Goal: Transaction & Acquisition: Purchase product/service

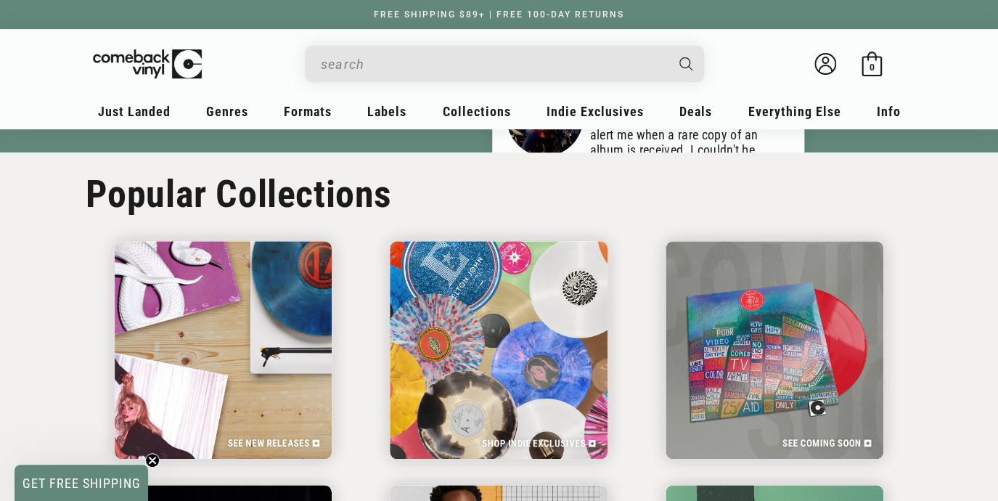
scroll to position [2187, 0]
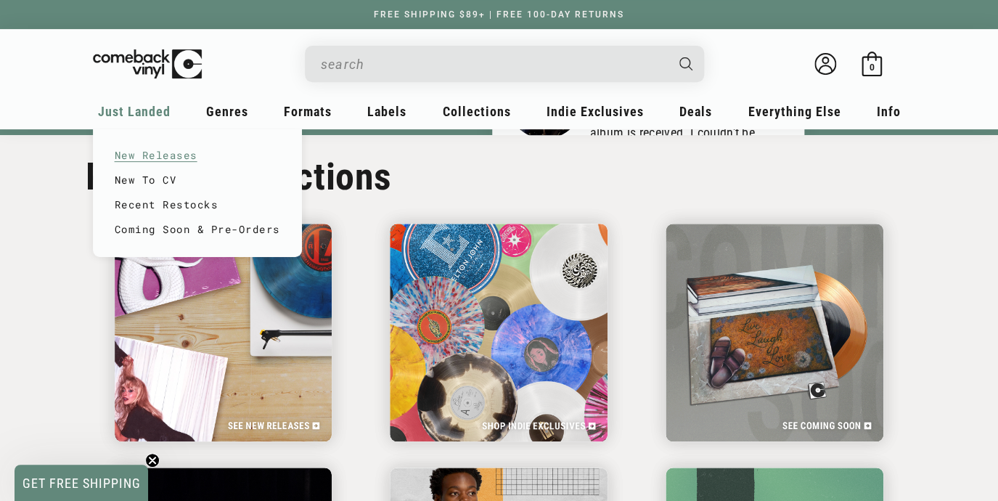
drag, startPoint x: 143, startPoint y: 117, endPoint x: 147, endPoint y: 156, distance: 39.4
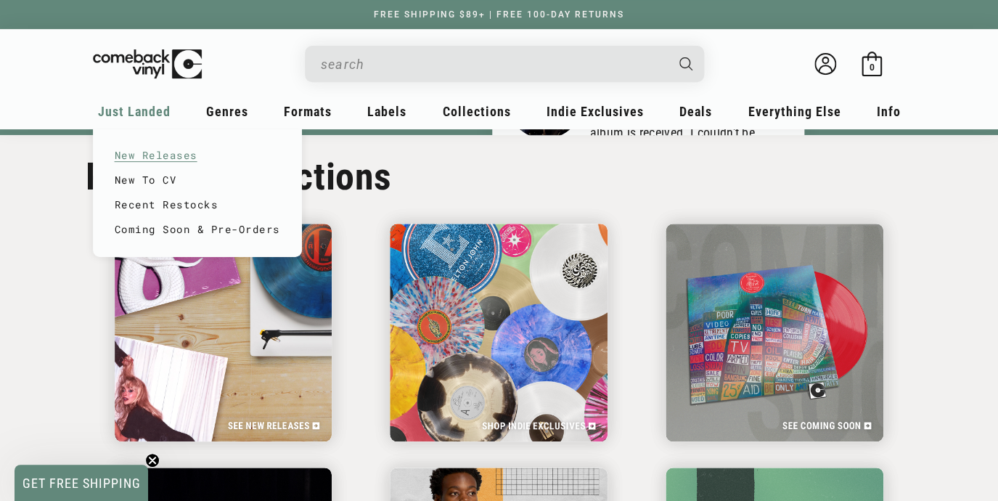
click at [147, 134] on div "Just Landed New Releases New To CV Recent Restocks Coming Soon & Pre-Orders" at bounding box center [134, 116] width 83 height 35
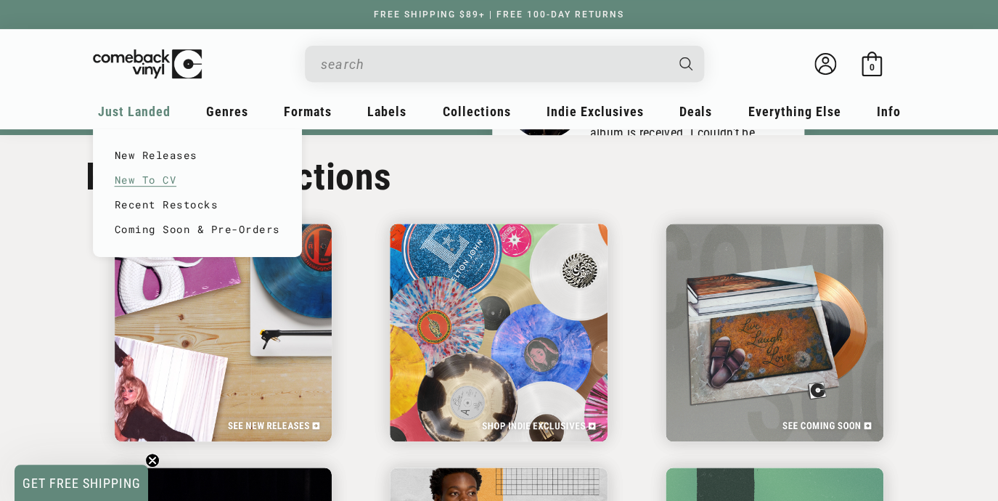
click at [148, 178] on link "New To CV" at bounding box center [198, 180] width 166 height 25
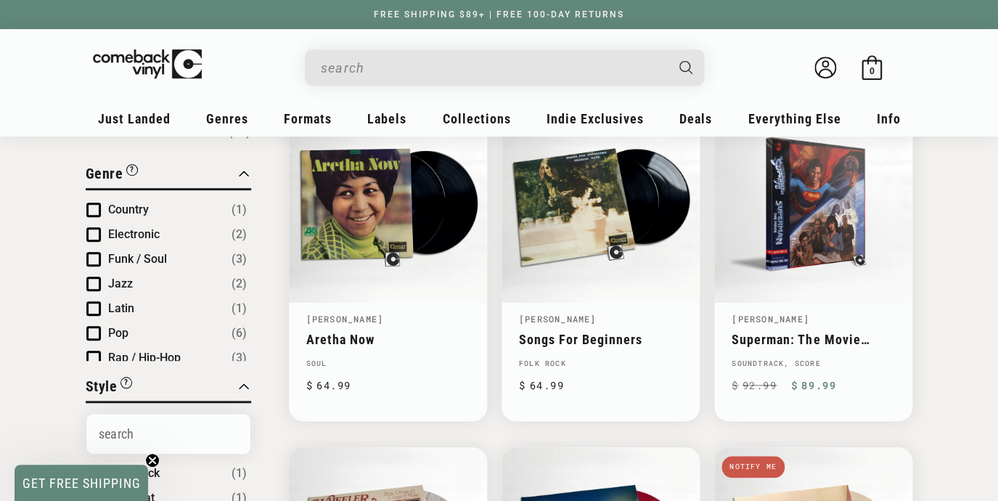
scroll to position [173, 0]
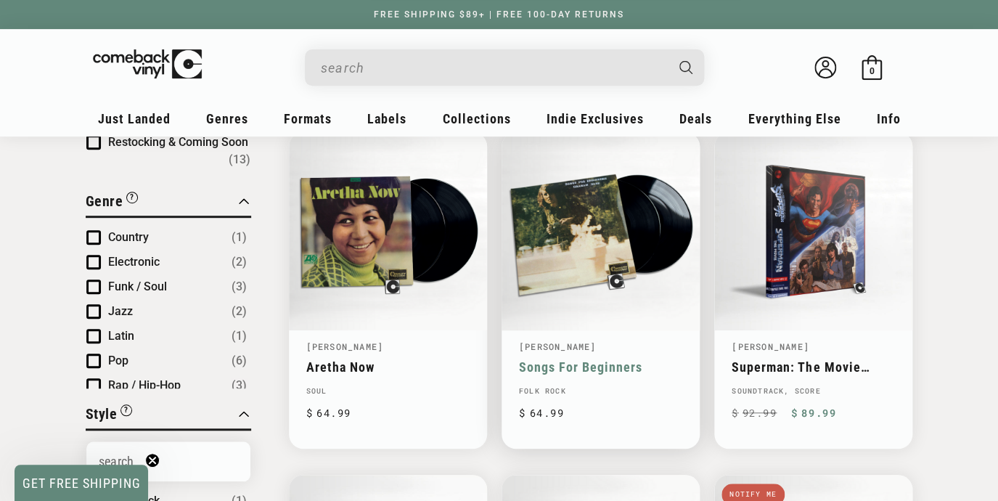
click at [552, 359] on link "Songs For Beginners" at bounding box center [600, 366] width 163 height 15
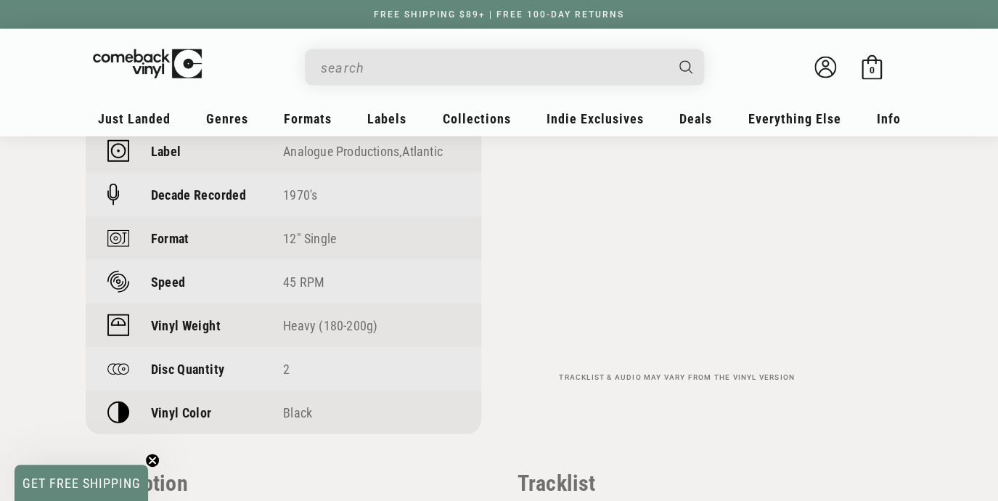
scroll to position [1175, 0]
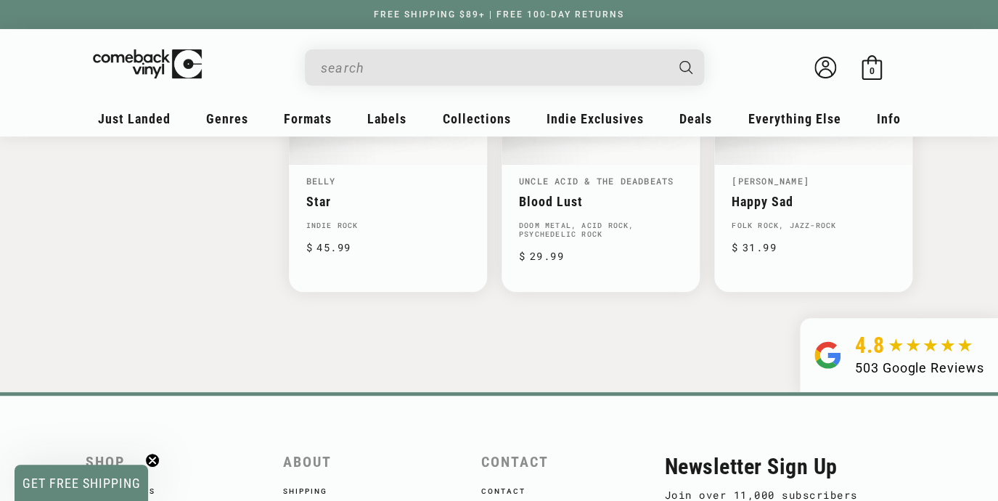
scroll to position [2176, 0]
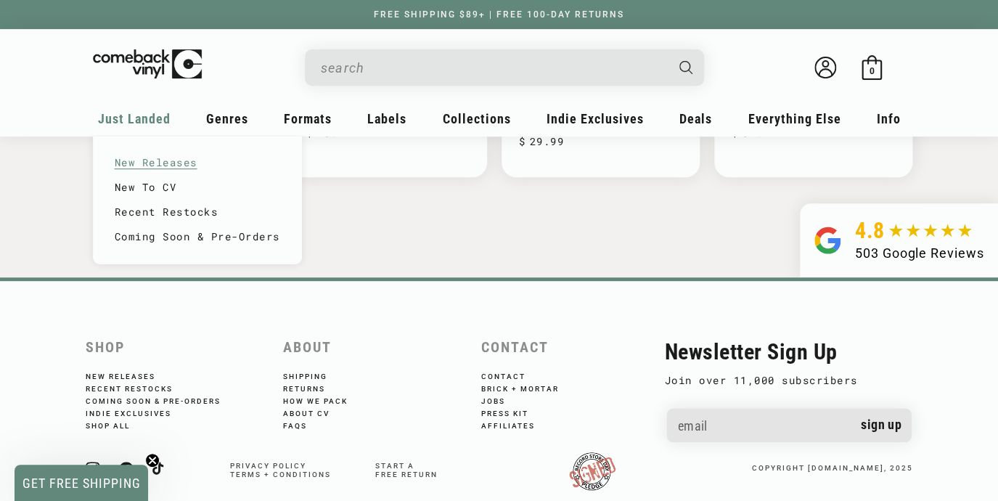
click at [132, 161] on link "New Releases" at bounding box center [198, 162] width 166 height 25
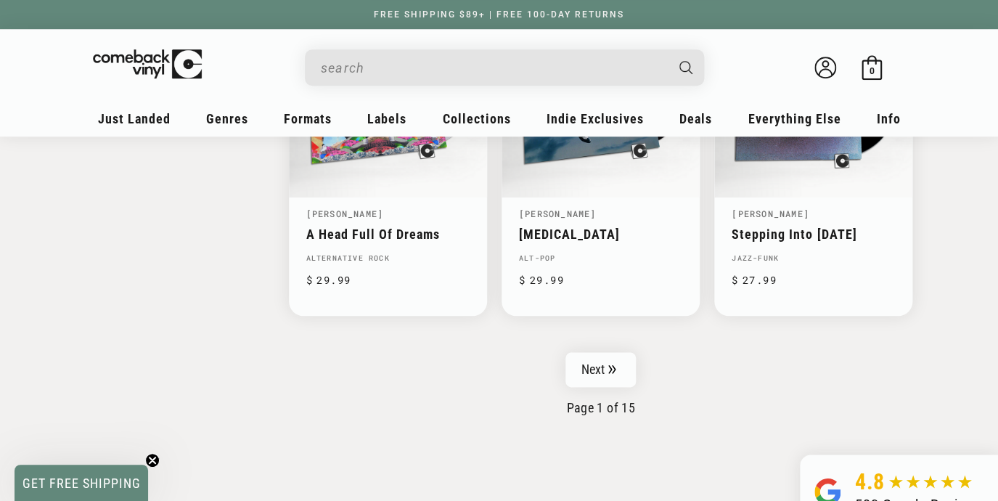
scroll to position [2402, 0]
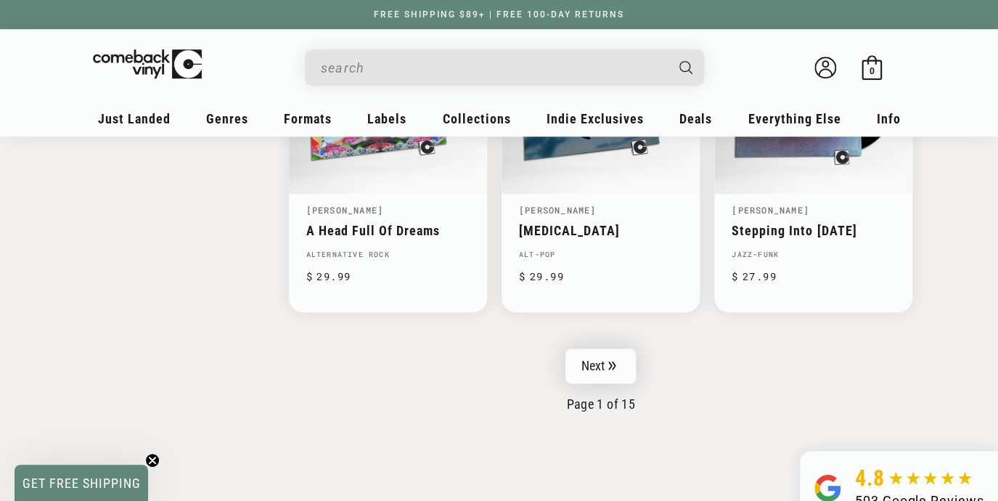
click at [616, 362] on icon "Pagination" at bounding box center [612, 365] width 8 height 9
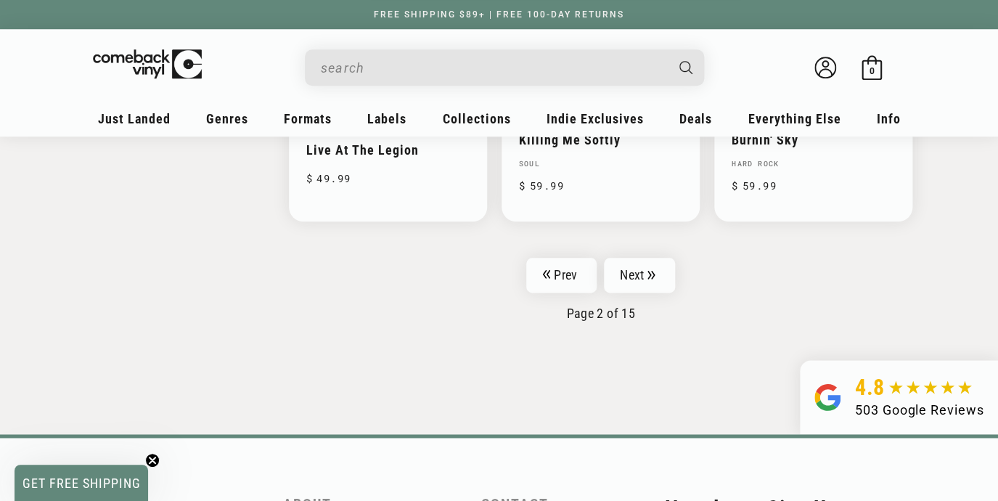
scroll to position [2560, 0]
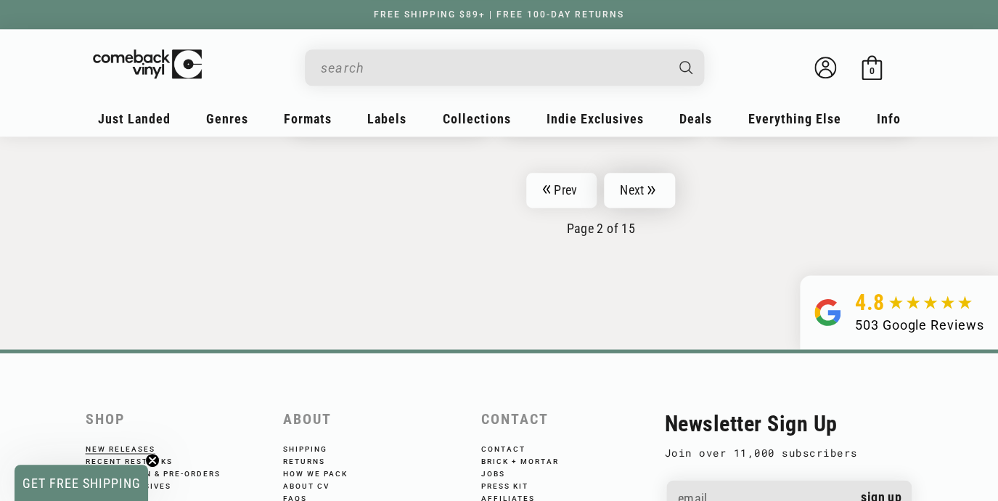
click at [659, 189] on link "Next" at bounding box center [639, 190] width 71 height 35
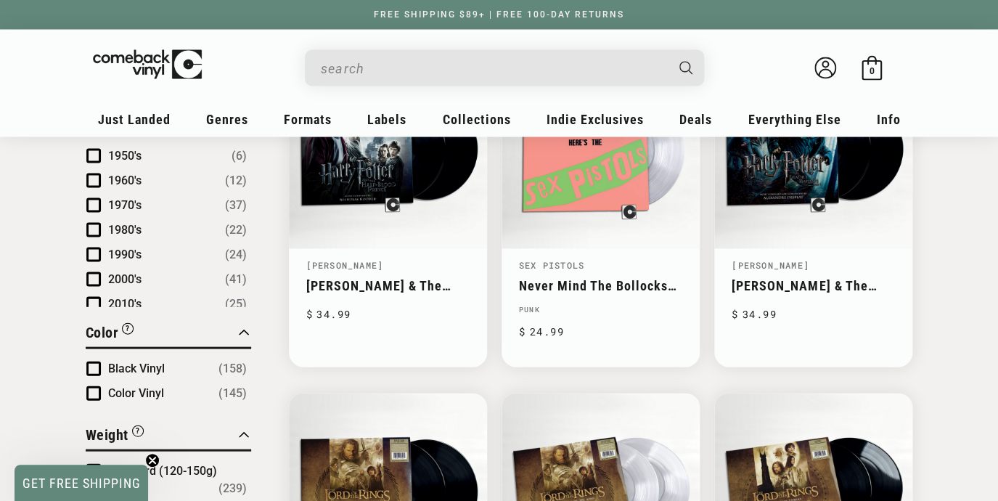
scroll to position [1113, 0]
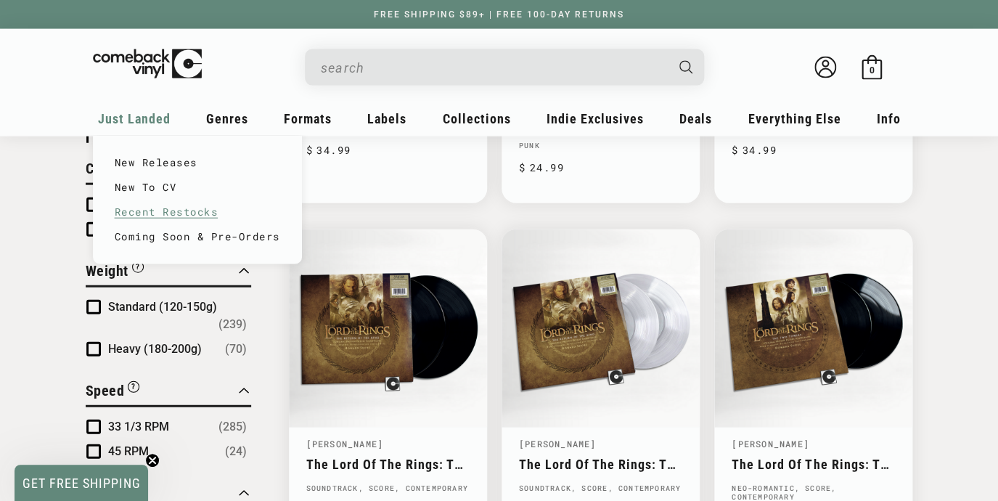
click at [130, 220] on link "Recent Restocks" at bounding box center [198, 212] width 166 height 25
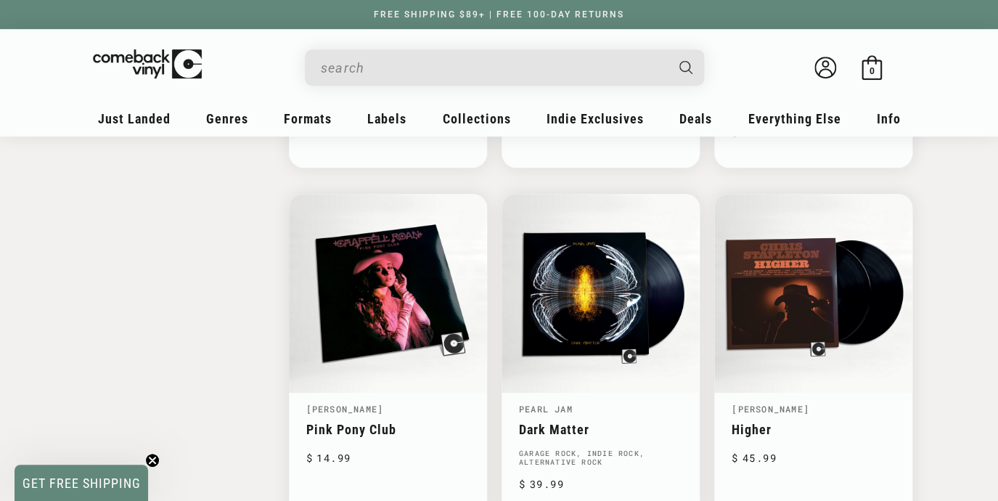
scroll to position [2320, 0]
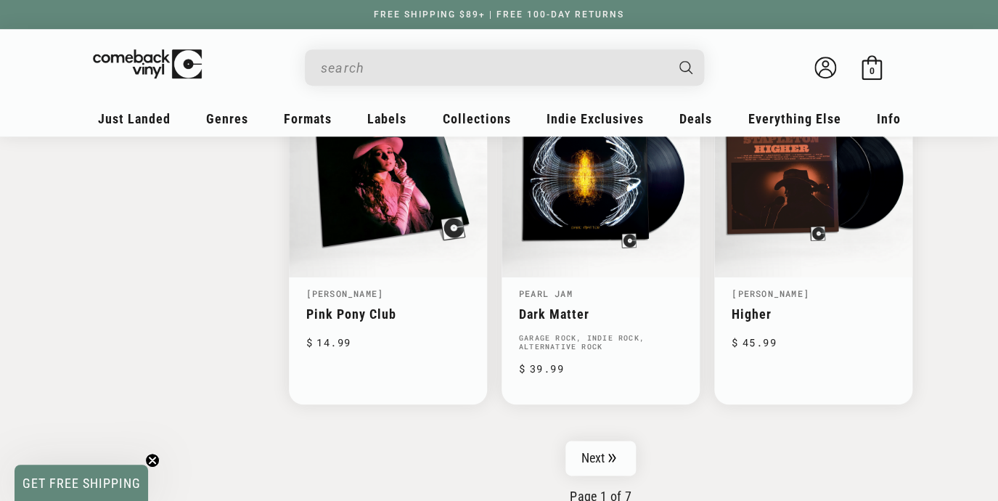
click at [365, 69] on input "When autocomplete results are available use up and down arrows to review and en…" at bounding box center [493, 68] width 344 height 30
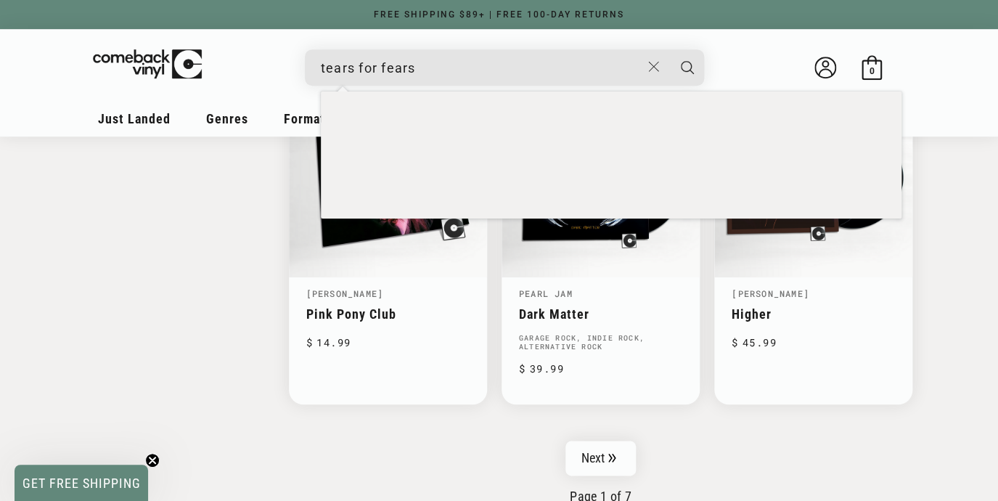
type input "tears for fears"
click at [669, 49] on button "Search" at bounding box center [687, 67] width 36 height 36
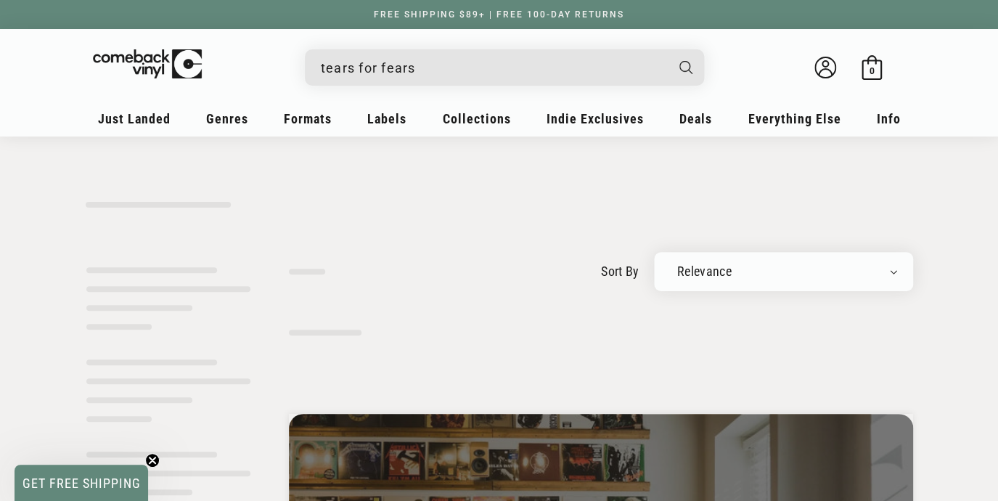
click at [445, 71] on input "tears for fears" at bounding box center [493, 68] width 344 height 30
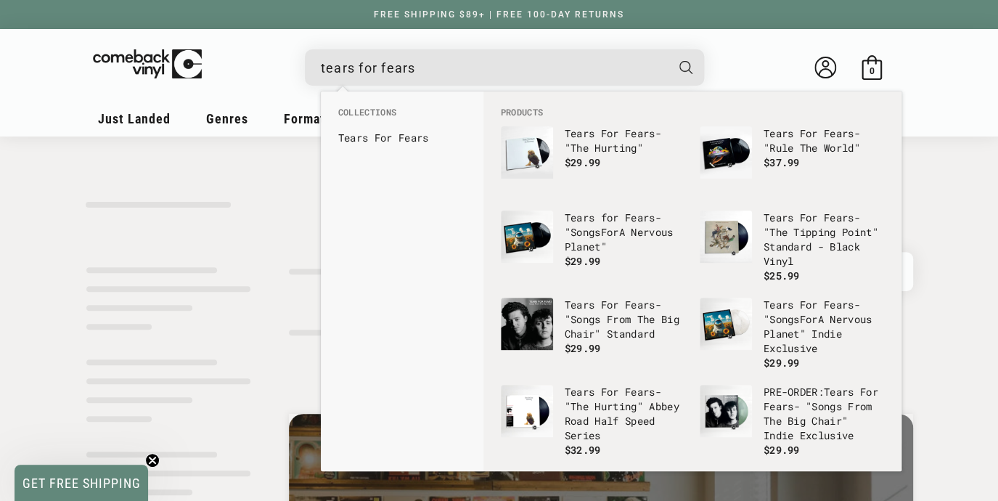
click at [666, 49] on button "Search" at bounding box center [685, 67] width 39 height 36
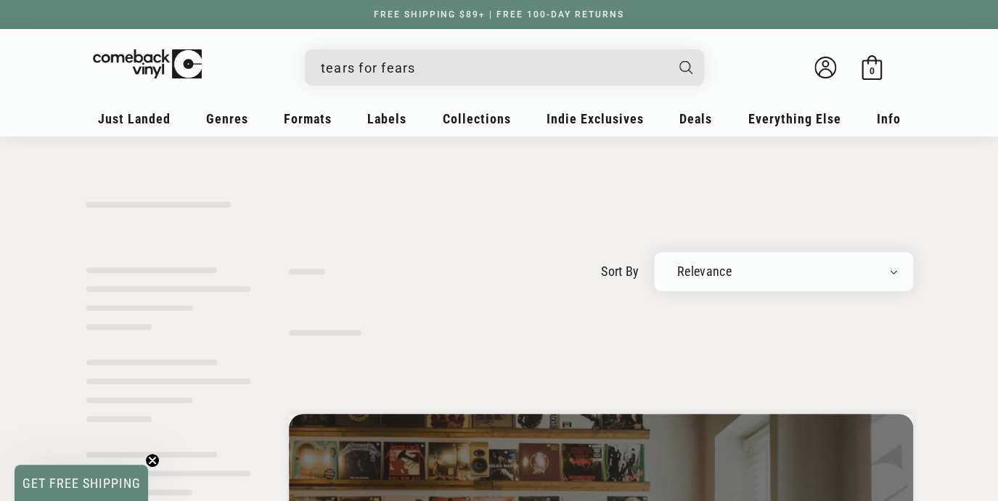
drag, startPoint x: 426, startPoint y: 73, endPoint x: 174, endPoint y: 68, distance: 252.7
click at [321, 68] on input "tears for fears" at bounding box center [493, 68] width 344 height 30
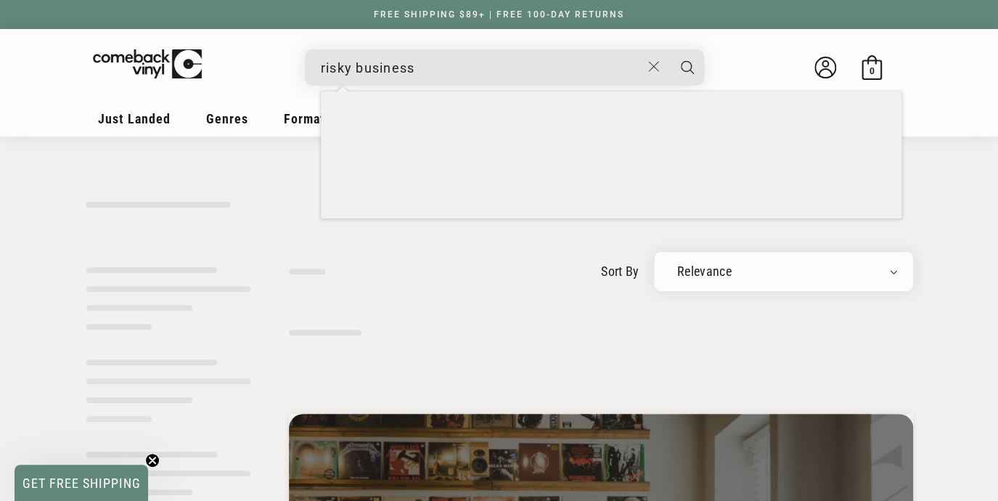
type input "risky business"
click at [669, 49] on button "Search" at bounding box center [687, 67] width 36 height 36
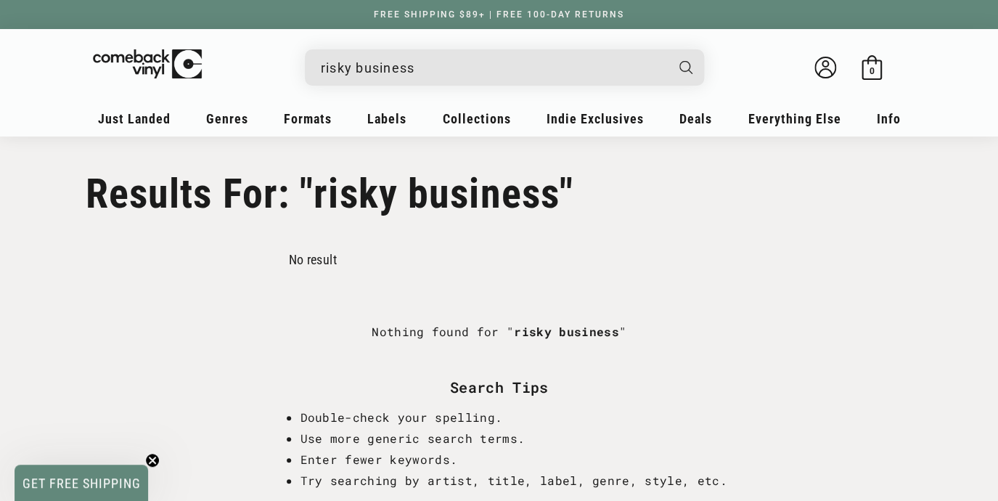
drag, startPoint x: 444, startPoint y: 69, endPoint x: 146, endPoint y: 36, distance: 299.5
click at [321, 53] on input "risky business" at bounding box center [493, 68] width 344 height 30
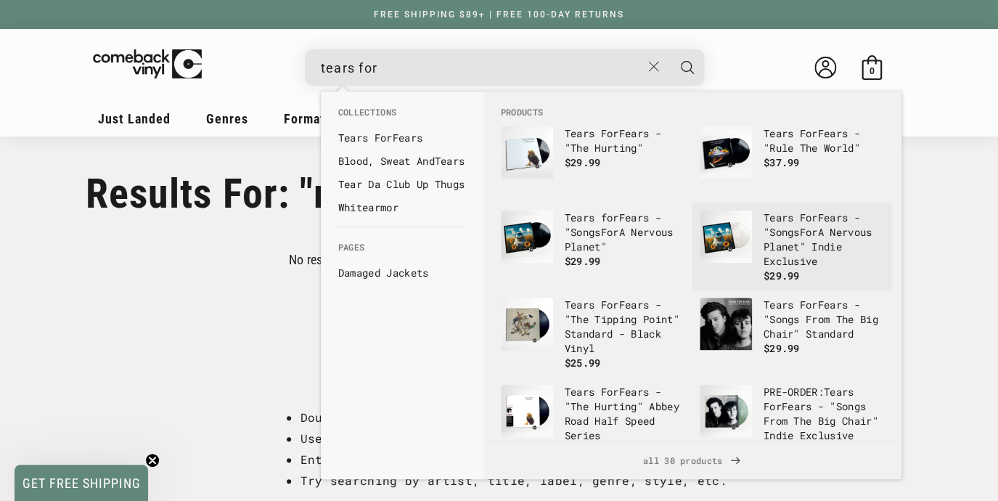
type input "tears for"
click at [798, 241] on p "Tears For Fears - "Songs For A Nervous Planet" Indie Exclusive" at bounding box center [824, 240] width 121 height 58
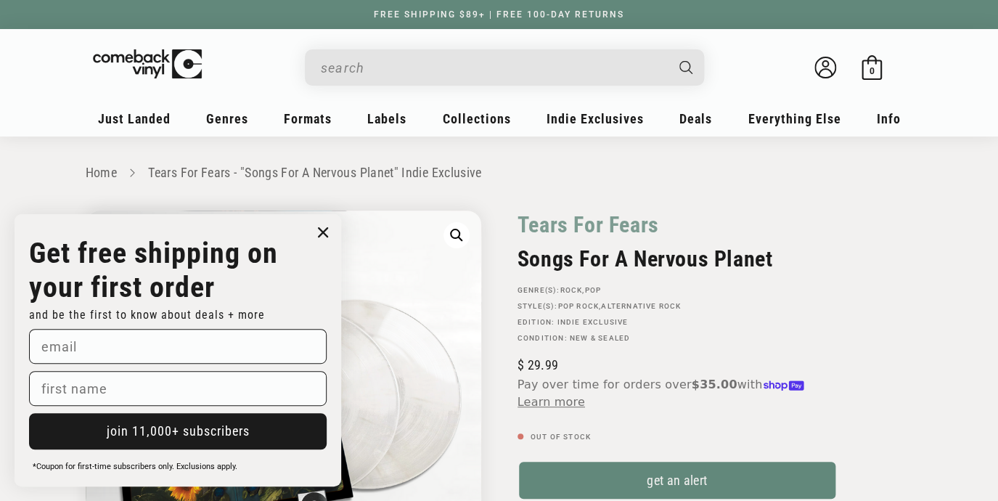
click at [338, 68] on input "When autocomplete results are available use up and down arrows to review and en…" at bounding box center [493, 68] width 344 height 30
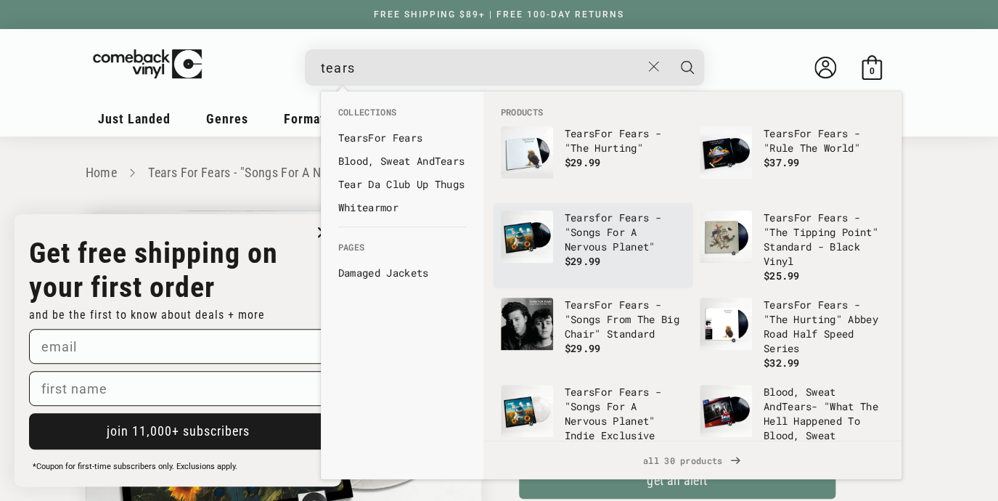
type input "tears"
click at [568, 228] on p "Tears for Fears - "Songs For A Nervous Planet"" at bounding box center [625, 233] width 121 height 44
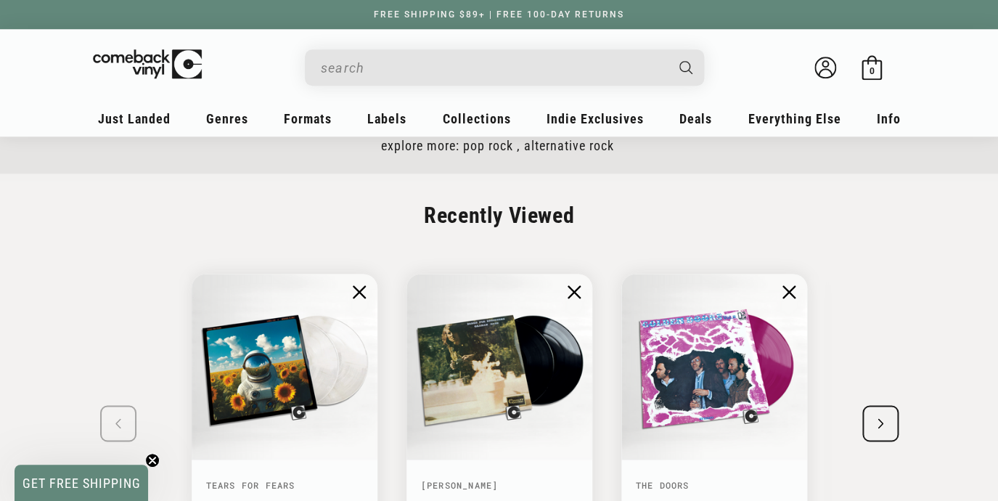
scroll to position [2556, 0]
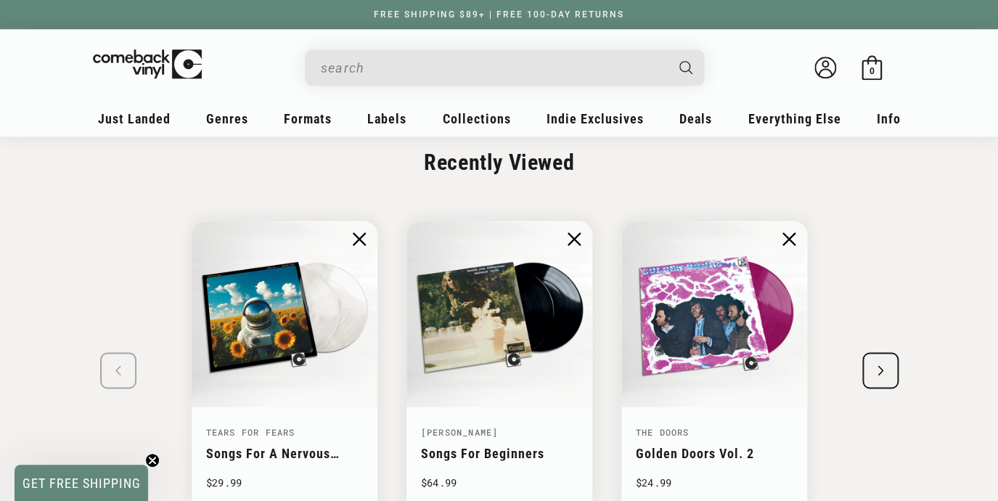
click at [461, 76] on input "When autocomplete results are available use up and down arrows to review and en…" at bounding box center [493, 68] width 344 height 30
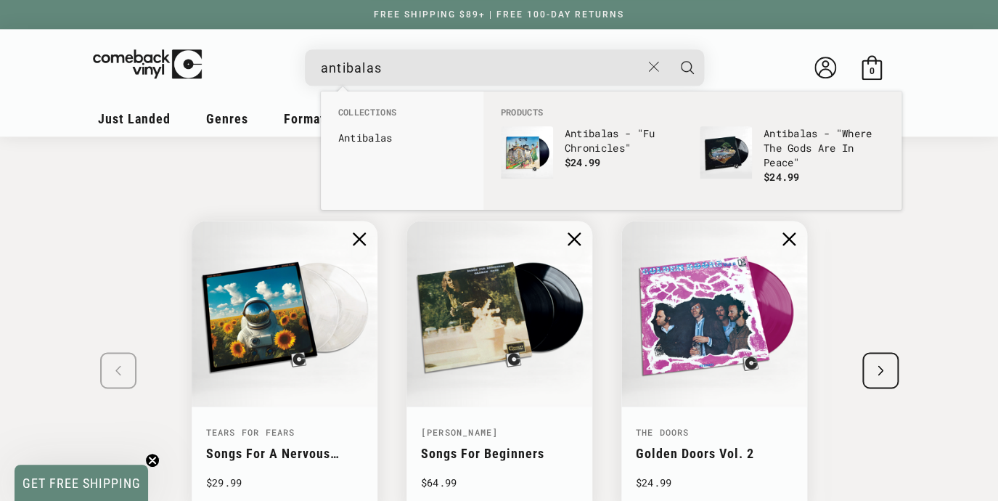
type input "antibalas"
click at [669, 49] on button "Search" at bounding box center [687, 67] width 36 height 36
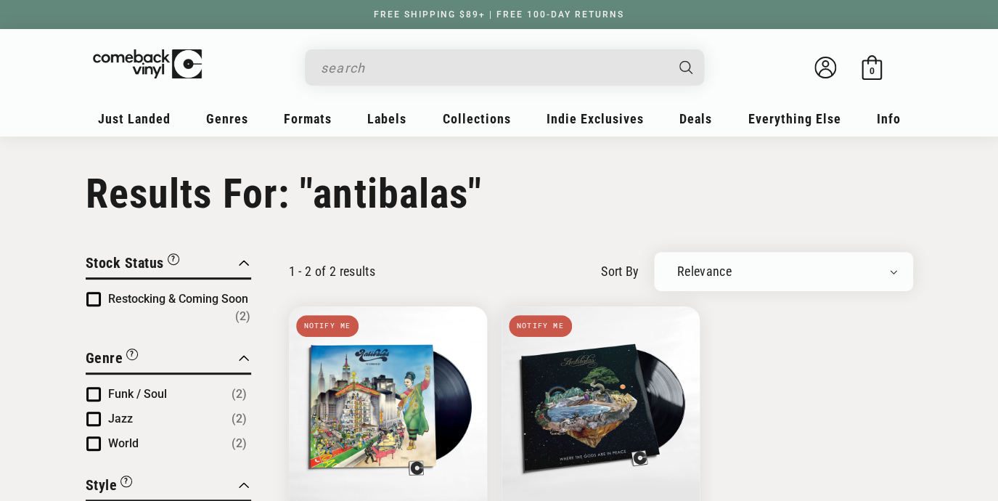
type input "antibalas"
